Goal: Find specific page/section: Find specific page/section

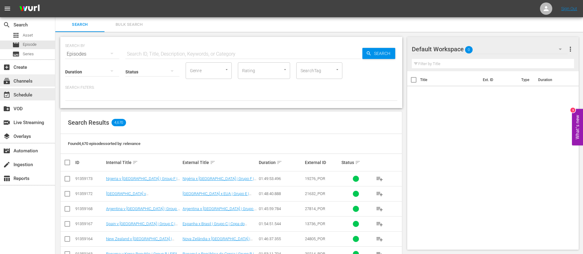
click at [26, 81] on div "subscriptions Channels" at bounding box center [17, 80] width 34 height 6
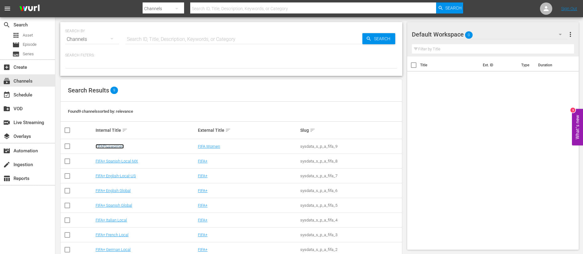
click at [104, 146] on link "FIFAPluswomen" at bounding box center [110, 146] width 28 height 5
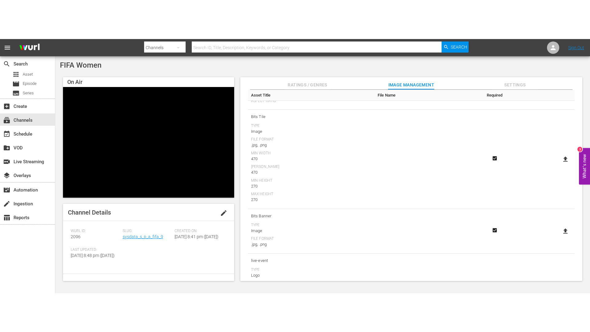
scroll to position [240, 0]
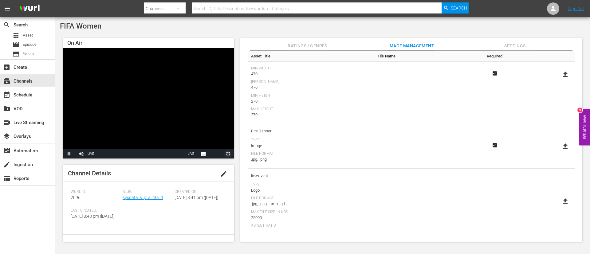
click at [228, 154] on span "Video Player" at bounding box center [228, 154] width 0 height 0
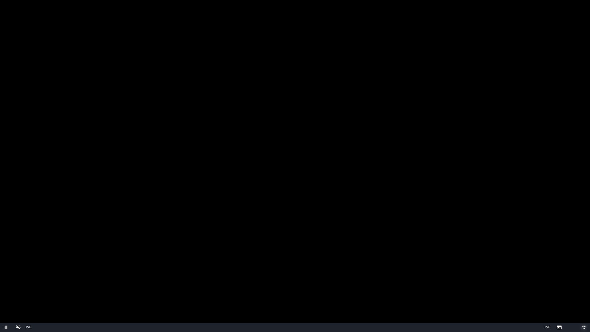
click at [583, 254] on span "Video Player" at bounding box center [584, 327] width 0 height 0
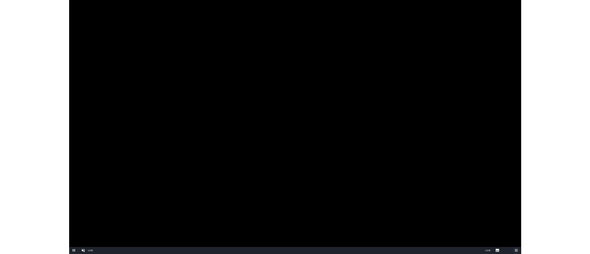
scroll to position [240, 0]
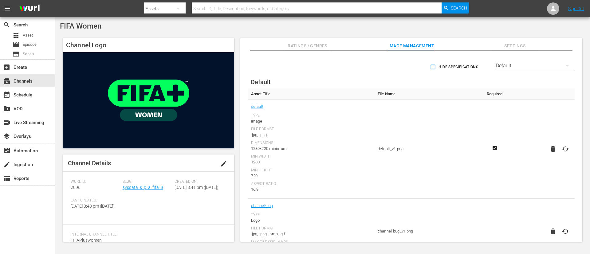
click at [195, 133] on img at bounding box center [148, 100] width 171 height 96
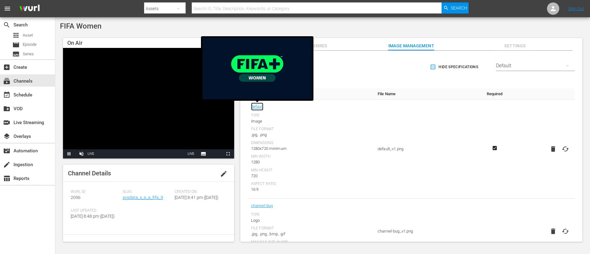
click at [256, 109] on link "default" at bounding box center [257, 107] width 12 height 8
